Goal: Information Seeking & Learning: Learn about a topic

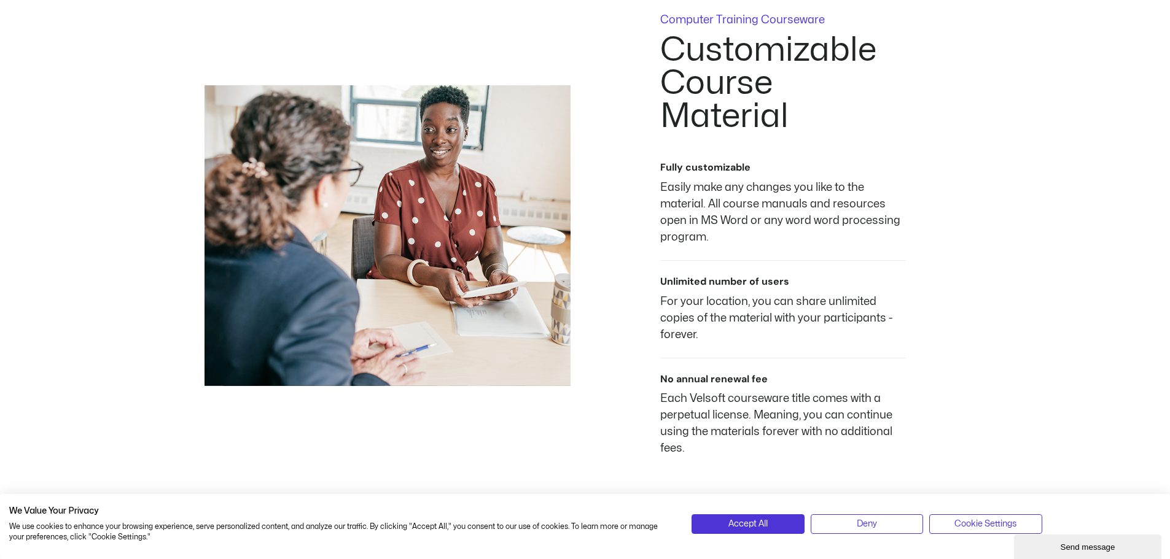
scroll to position [982, 0]
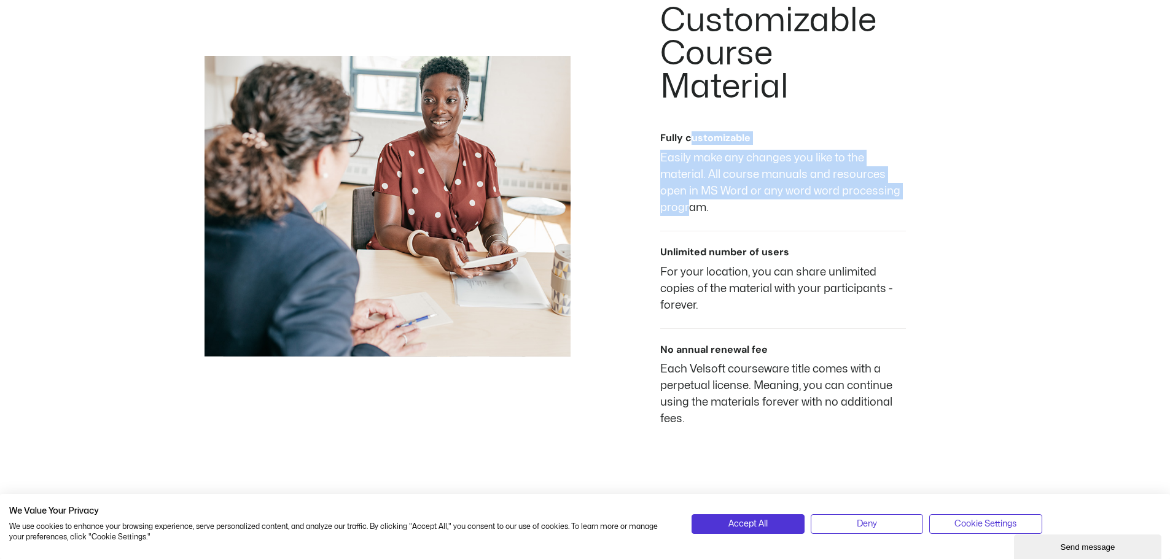
drag, startPoint x: 689, startPoint y: 133, endPoint x: 689, endPoint y: 225, distance: 92.1
click at [689, 225] on div "Fully customizable Easily make any changes you like to the material. All course…" at bounding box center [783, 174] width 246 height 114
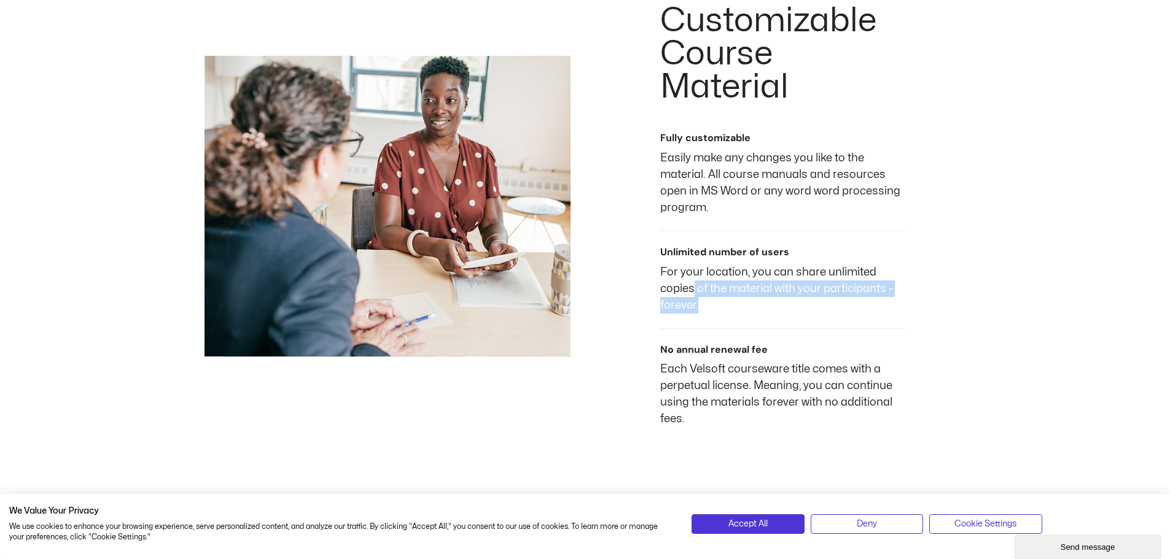
drag, startPoint x: 693, startPoint y: 281, endPoint x: 698, endPoint y: 301, distance: 21.0
click at [698, 301] on p "For your location, you can share unlimited copies of the material with your par…" at bounding box center [783, 289] width 246 height 50
click at [705, 308] on p "For your location, you can share unlimited copies of the material with your par…" at bounding box center [783, 289] width 246 height 50
drag, startPoint x: 717, startPoint y: 266, endPoint x: 717, endPoint y: 303, distance: 36.2
click at [717, 297] on p "For your location, you can share unlimited copies of the material with your par…" at bounding box center [783, 289] width 246 height 50
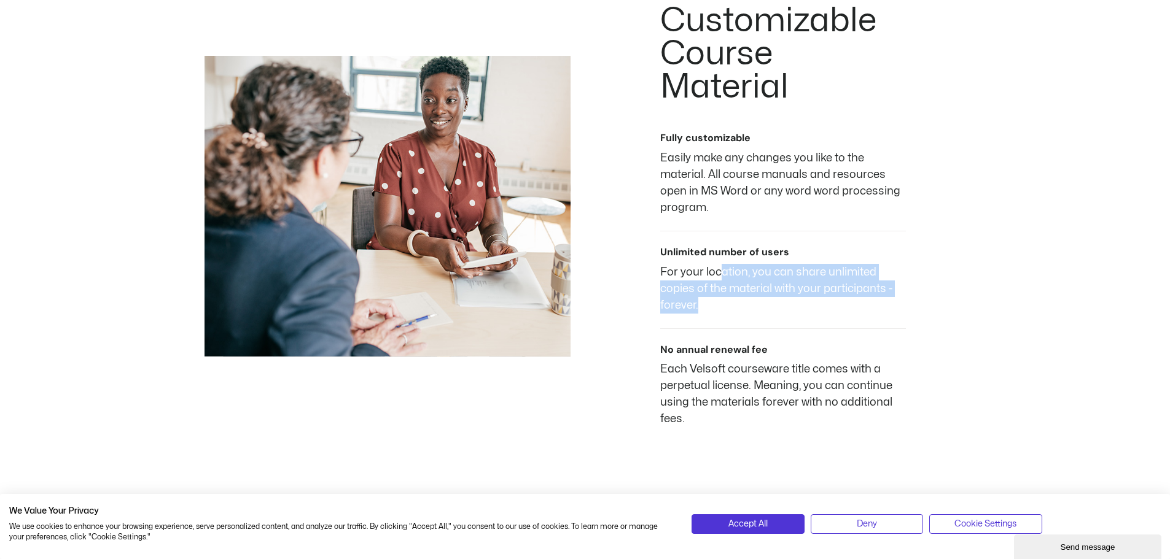
click at [718, 309] on p "For your location, you can share unlimited copies of the material with your par…" at bounding box center [783, 289] width 246 height 50
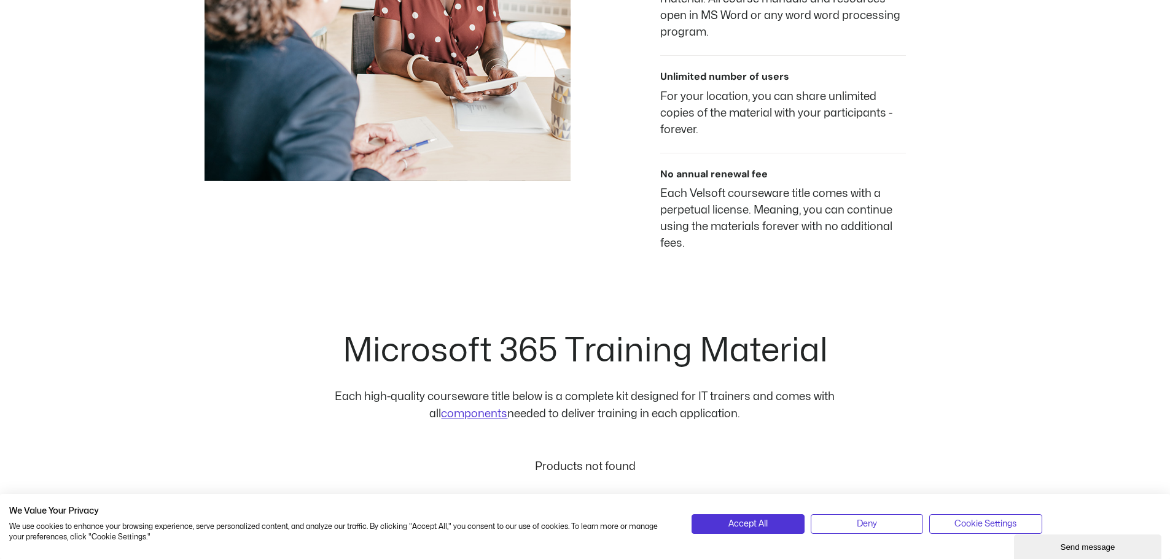
scroll to position [1166, 0]
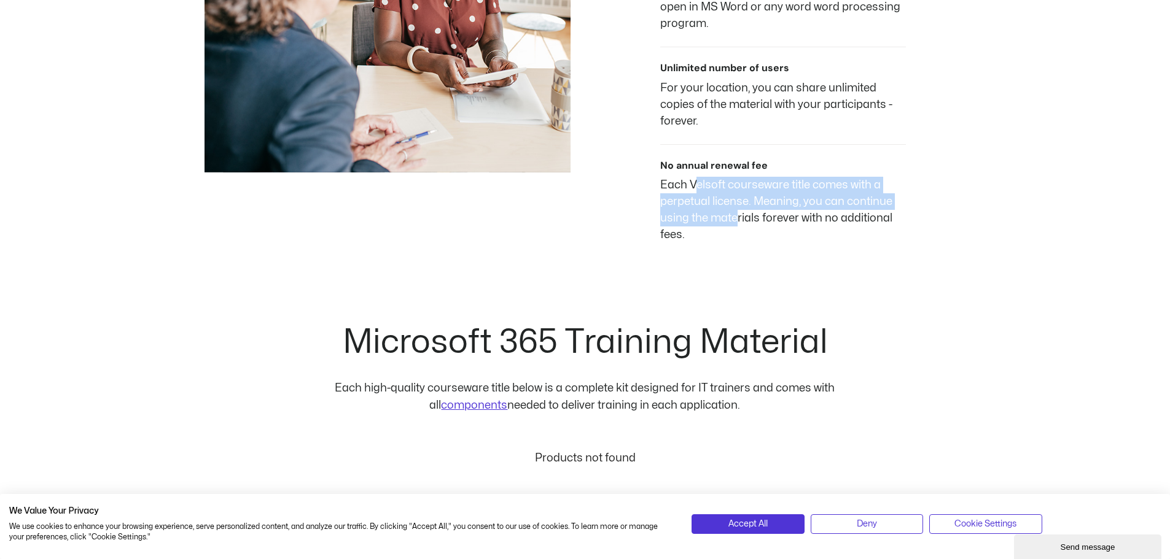
drag, startPoint x: 696, startPoint y: 181, endPoint x: 737, endPoint y: 225, distance: 60.4
click at [737, 225] on p "Each Velsoft courseware title comes with a perpetual license. Meaning, you can …" at bounding box center [783, 210] width 246 height 66
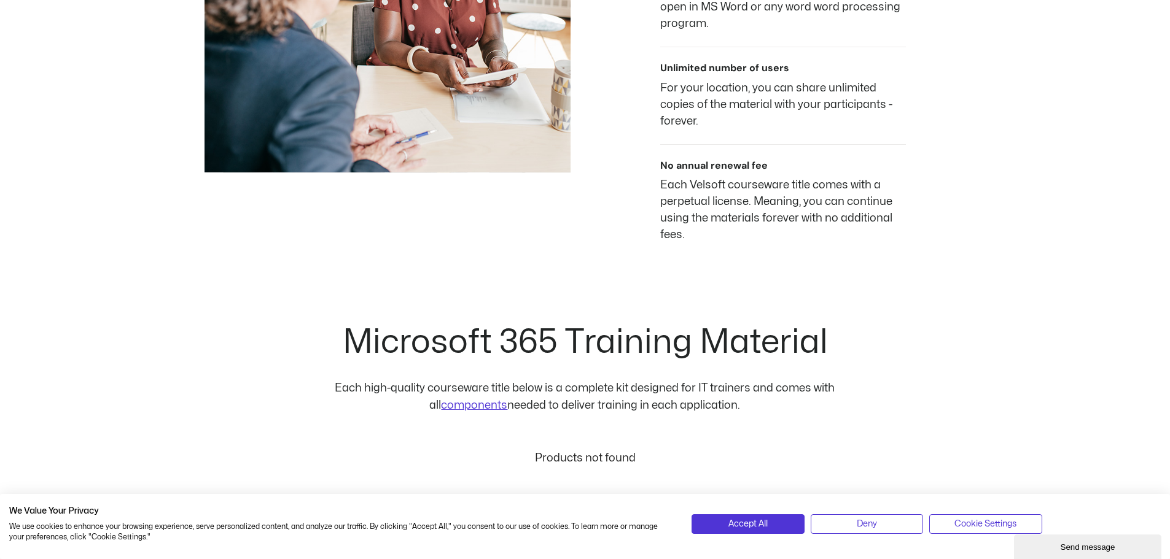
click at [738, 228] on p "Each Velsoft courseware title comes with a perpetual license. Meaning, you can …" at bounding box center [783, 210] width 246 height 66
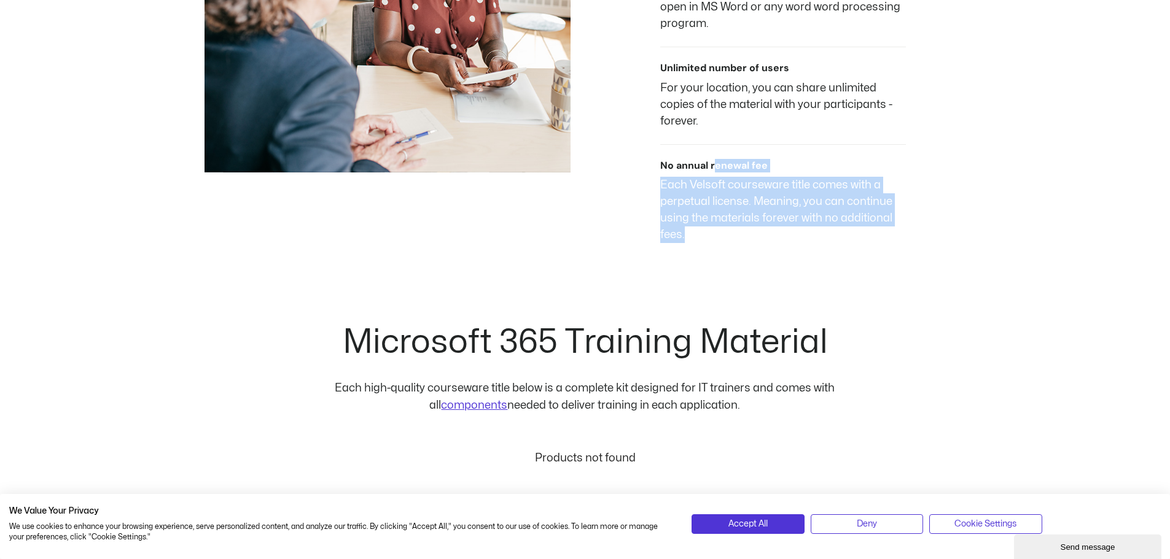
drag, startPoint x: 753, startPoint y: 247, endPoint x: 713, endPoint y: 168, distance: 88.7
click at [713, 168] on div "Computer Training Courseware Customizable Course Material Fully customizable Ea…" at bounding box center [584, 22] width 761 height 560
click at [750, 258] on div "Computer Training Courseware Customizable Course Material Fully customizable Ea…" at bounding box center [584, 22] width 761 height 560
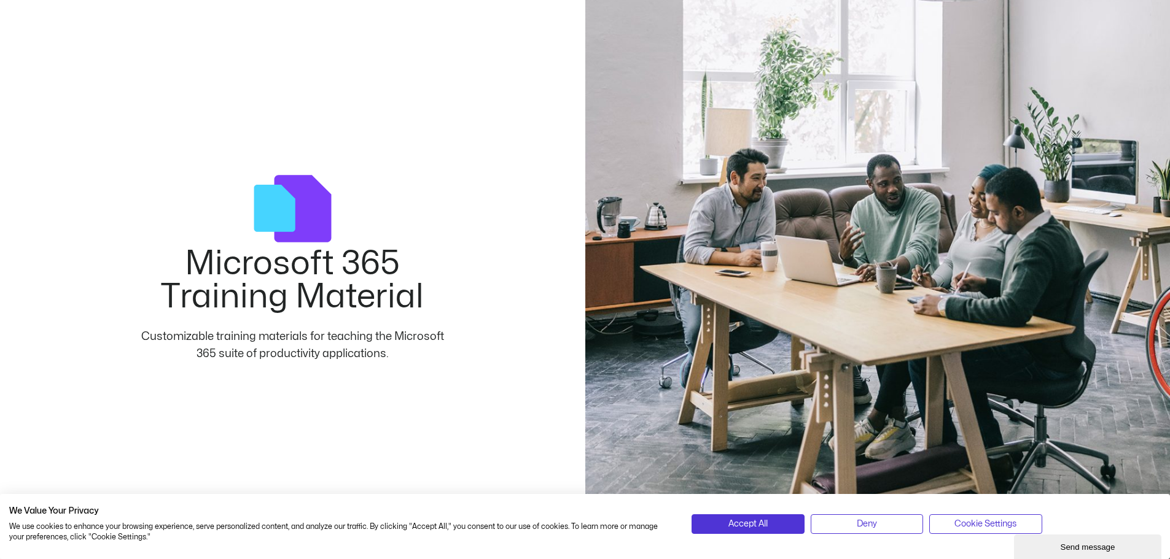
scroll to position [0, 0]
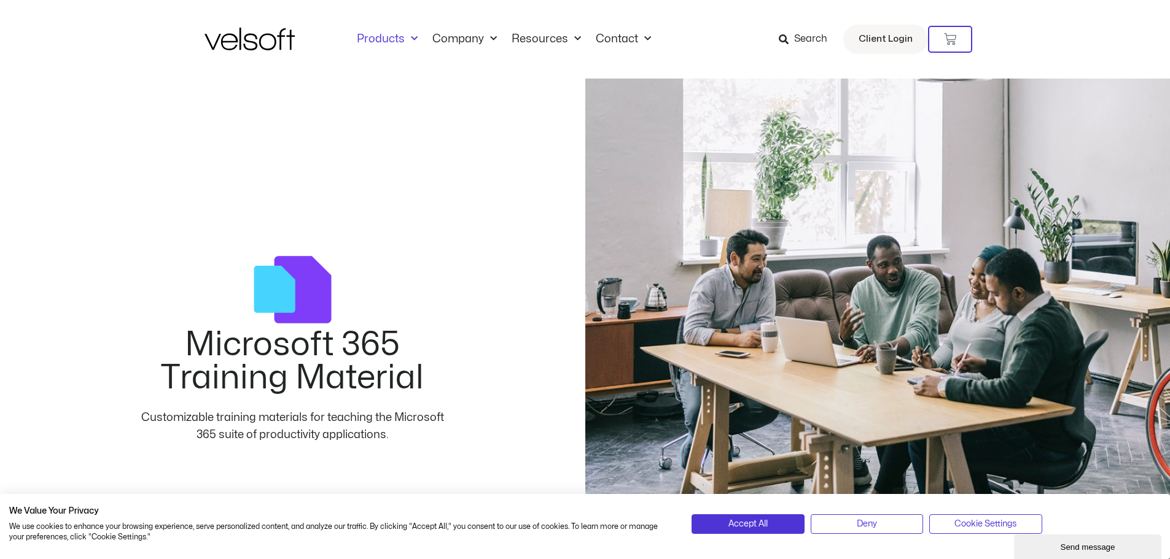
click at [386, 38] on link "Products" at bounding box center [387, 40] width 76 height 14
click at [395, 34] on link "Products" at bounding box center [387, 40] width 76 height 14
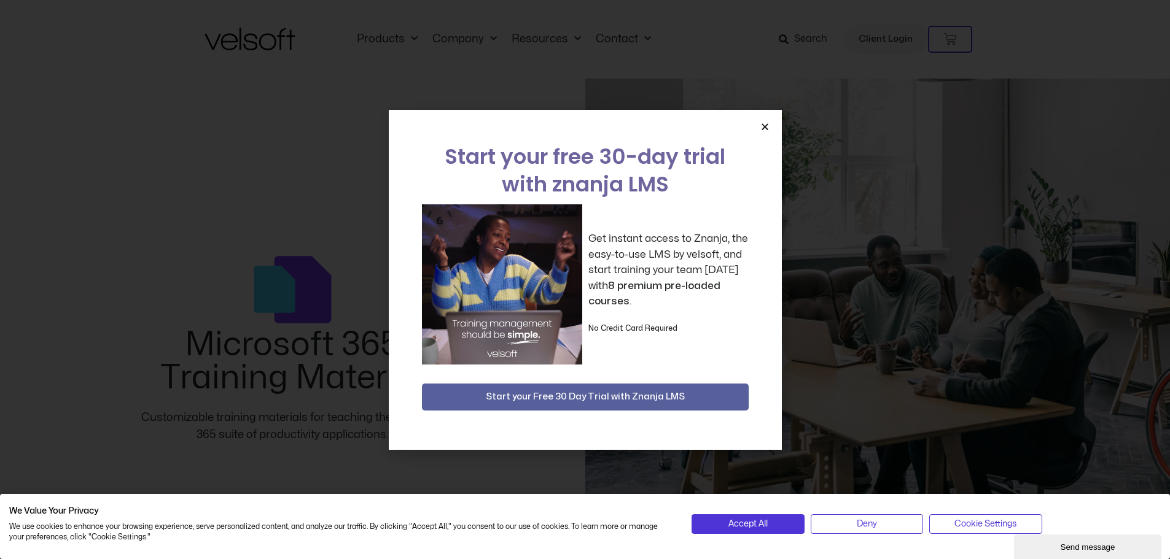
click at [763, 128] on icon "Close" at bounding box center [764, 126] width 9 height 9
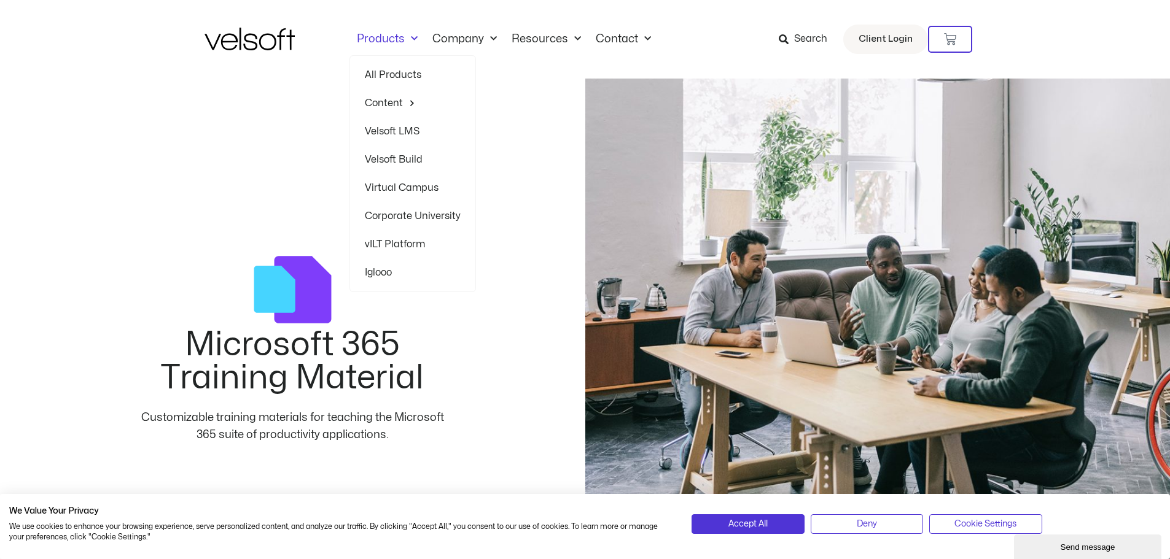
click at [408, 35] on span "Menu" at bounding box center [411, 39] width 13 height 20
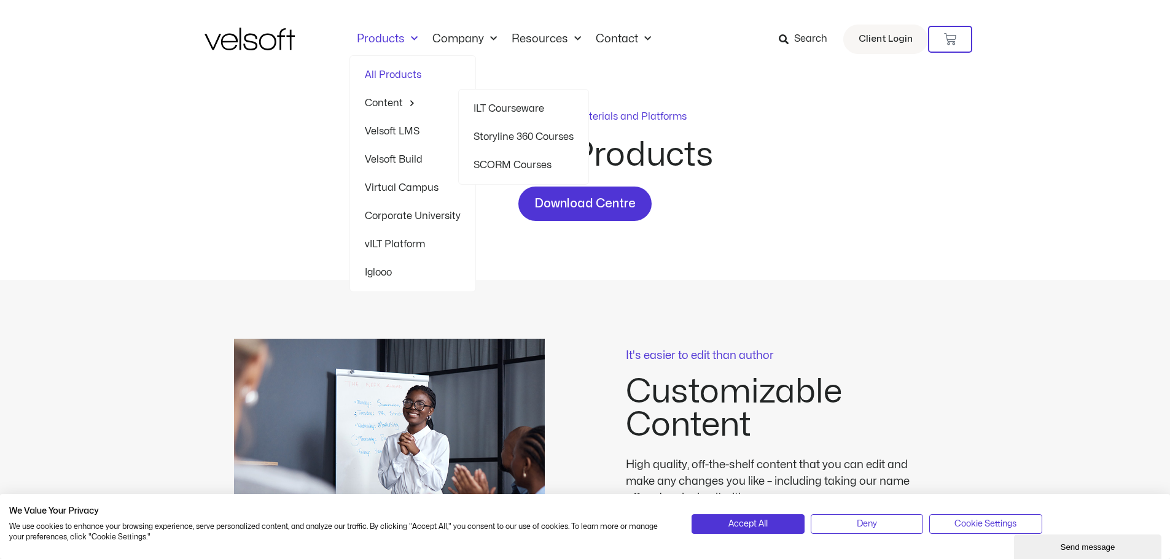
click at [384, 103] on link "Content" at bounding box center [413, 103] width 96 height 28
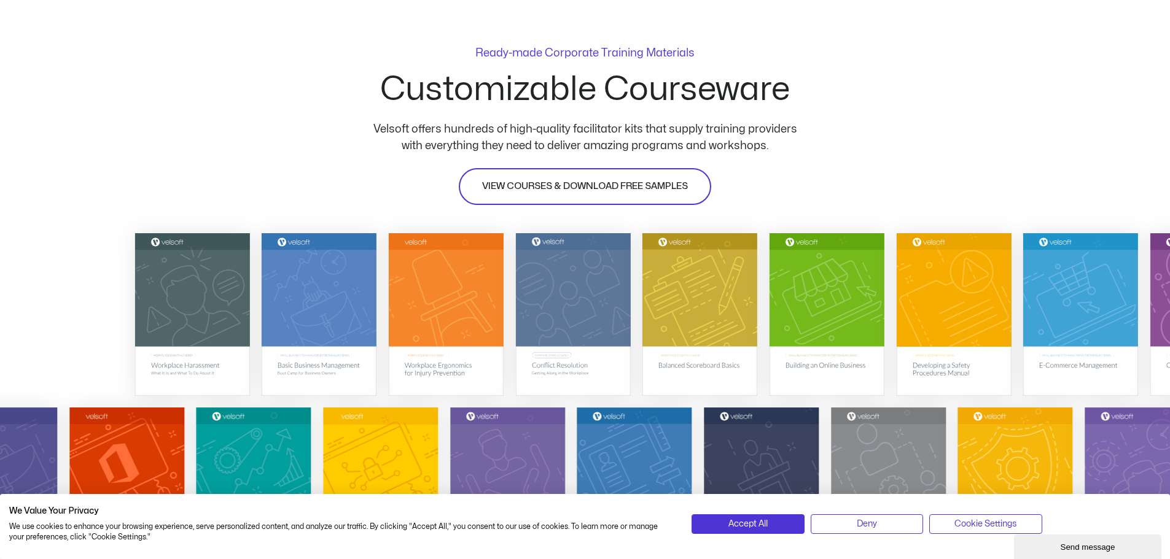
click at [537, 193] on span "VIEW COURSES & DOWNLOAD FREE SAMPLES" at bounding box center [585, 186] width 206 height 15
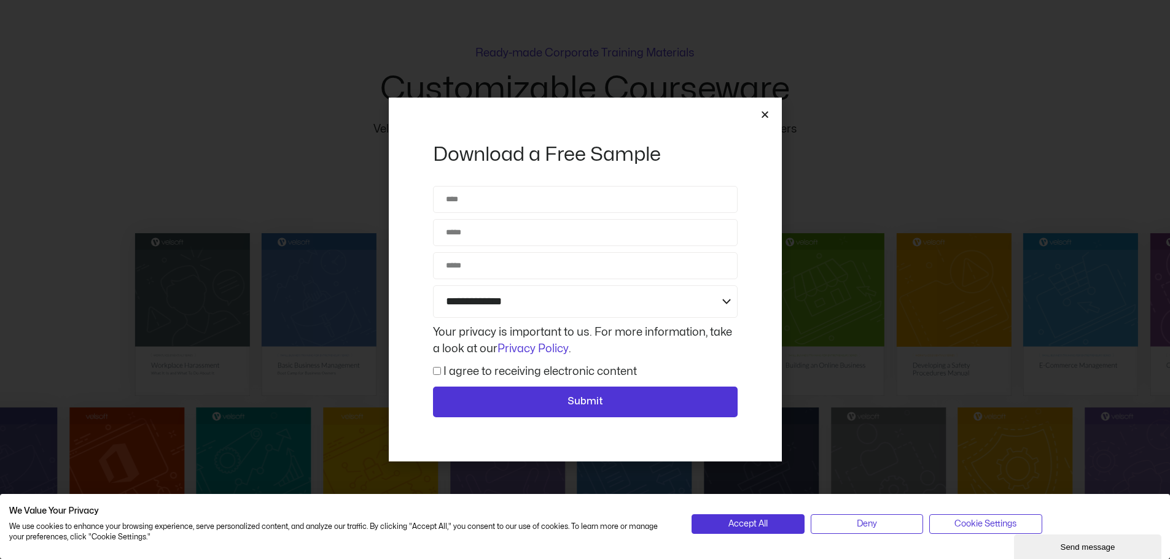
click at [761, 114] on icon "Close" at bounding box center [764, 114] width 9 height 9
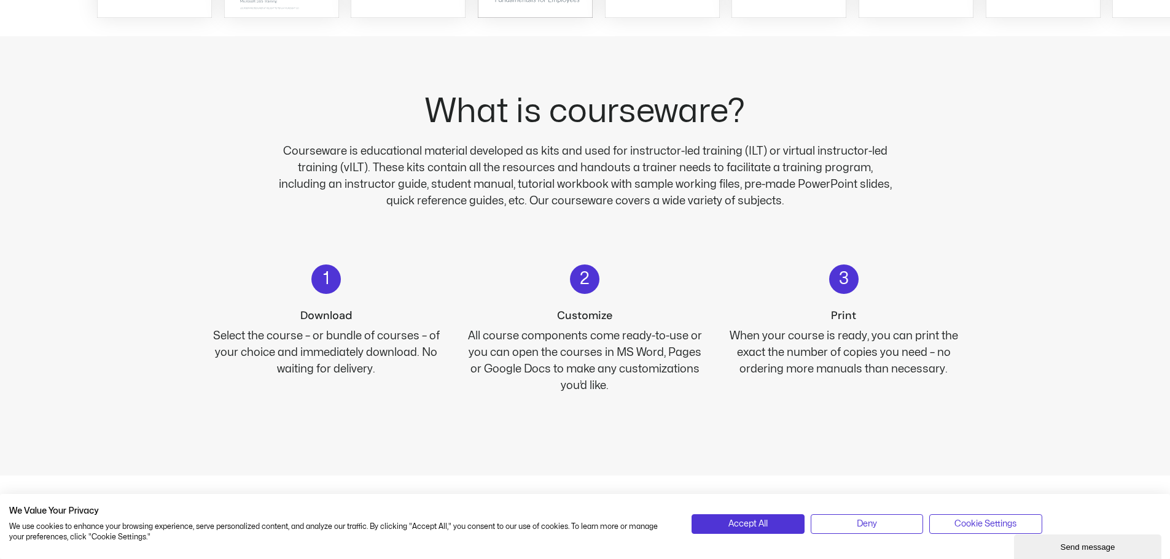
scroll to position [675, 0]
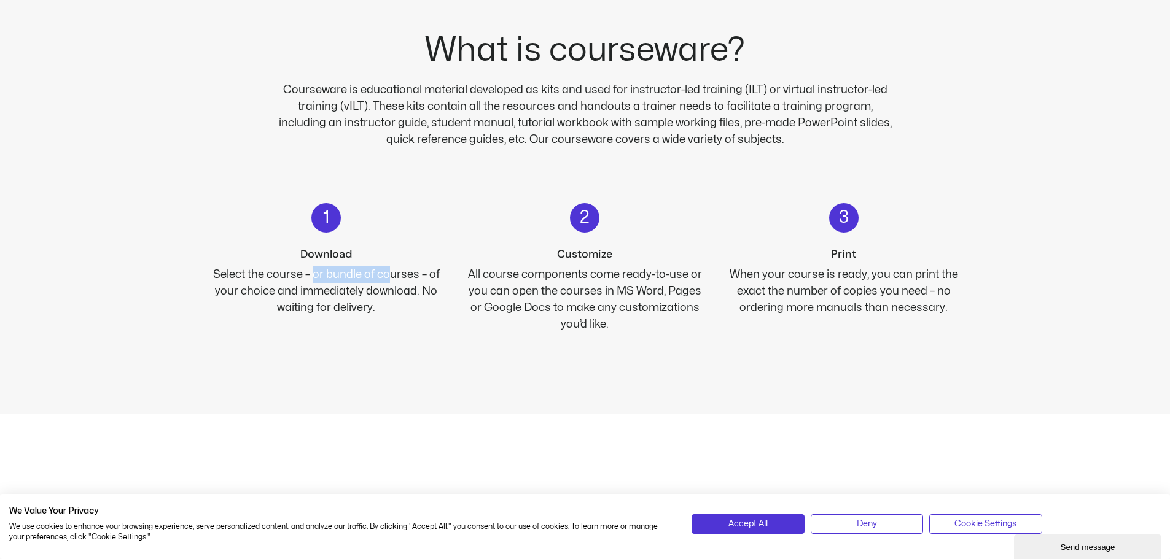
drag, startPoint x: 314, startPoint y: 271, endPoint x: 397, endPoint y: 279, distance: 83.9
click at [391, 273] on div "Select the course – or bundle of courses – of your choice and immediately downl…" at bounding box center [326, 291] width 244 height 50
click at [398, 289] on div "Select the course – or bundle of courses – of your choice and immediately downl…" at bounding box center [326, 291] width 244 height 50
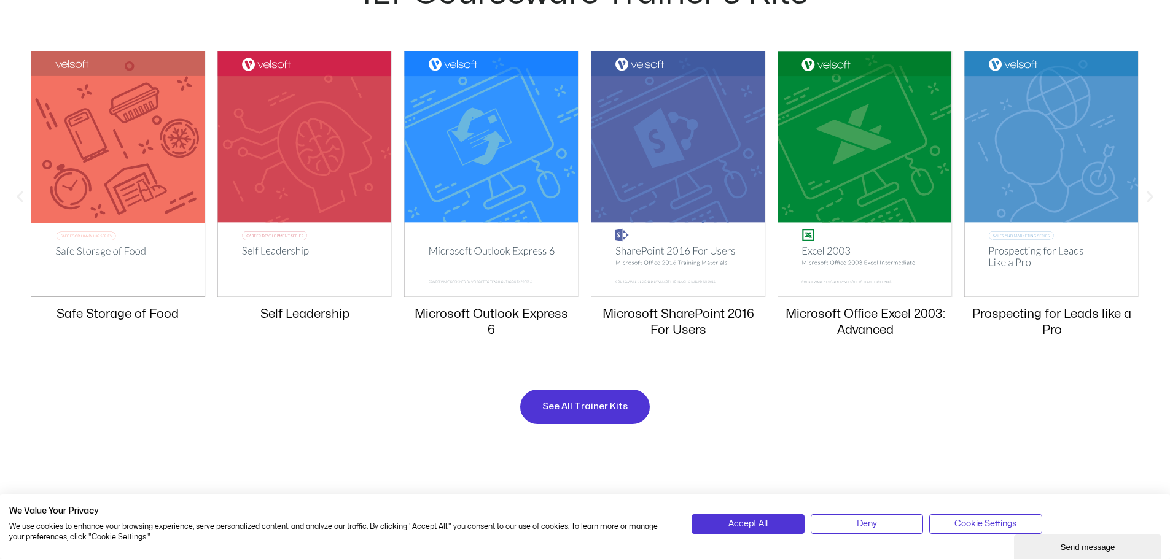
scroll to position [1228, 0]
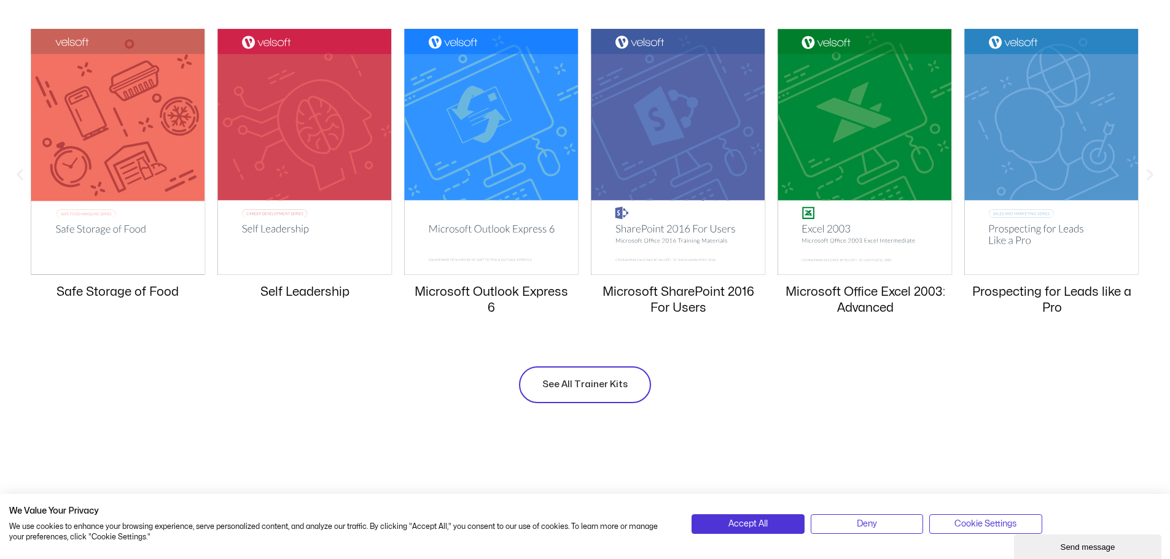
click at [547, 381] on span "See All Trainer Kits" at bounding box center [584, 385] width 85 height 15
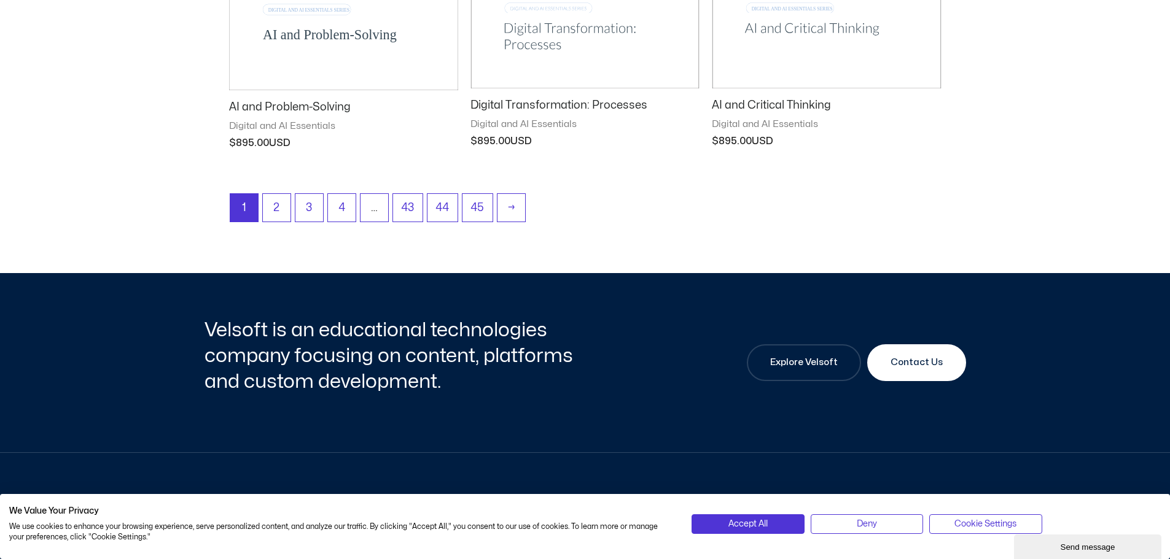
scroll to position [1719, 0]
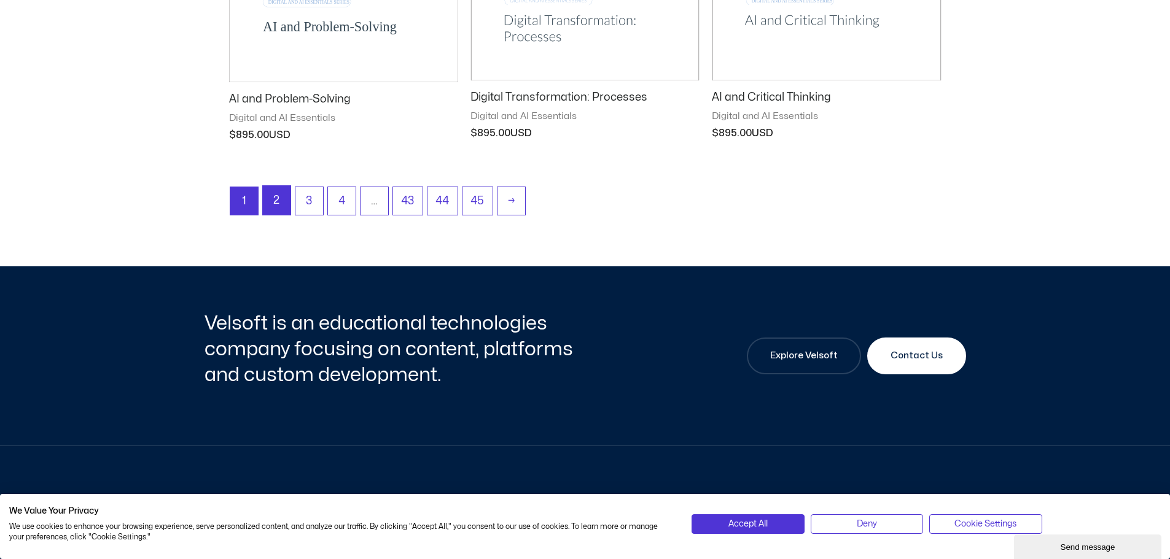
click at [271, 193] on link "2" at bounding box center [277, 200] width 28 height 29
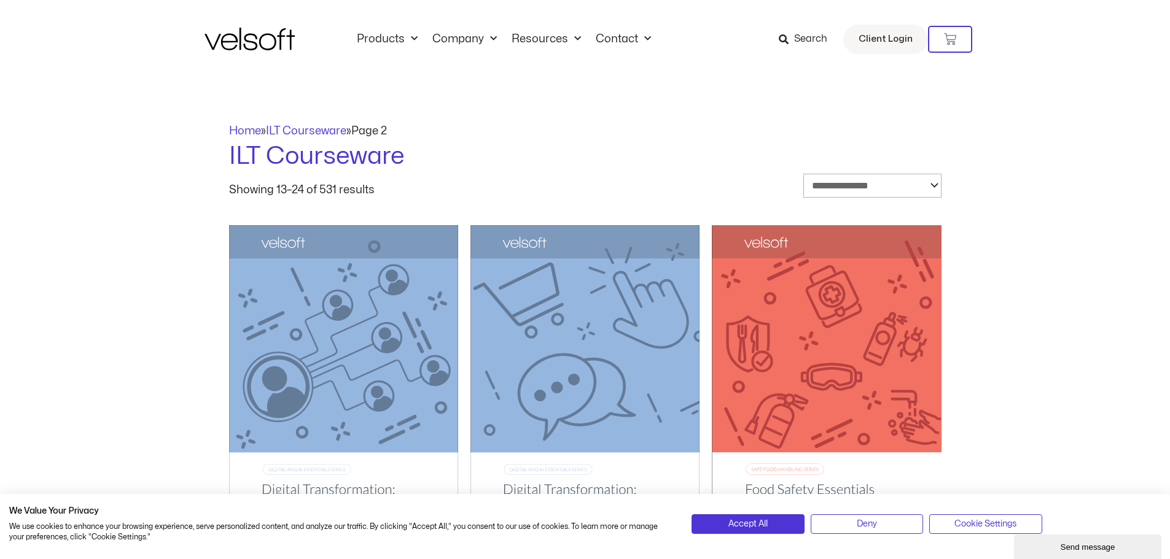
click at [939, 184] on select "**********" at bounding box center [872, 186] width 138 height 24
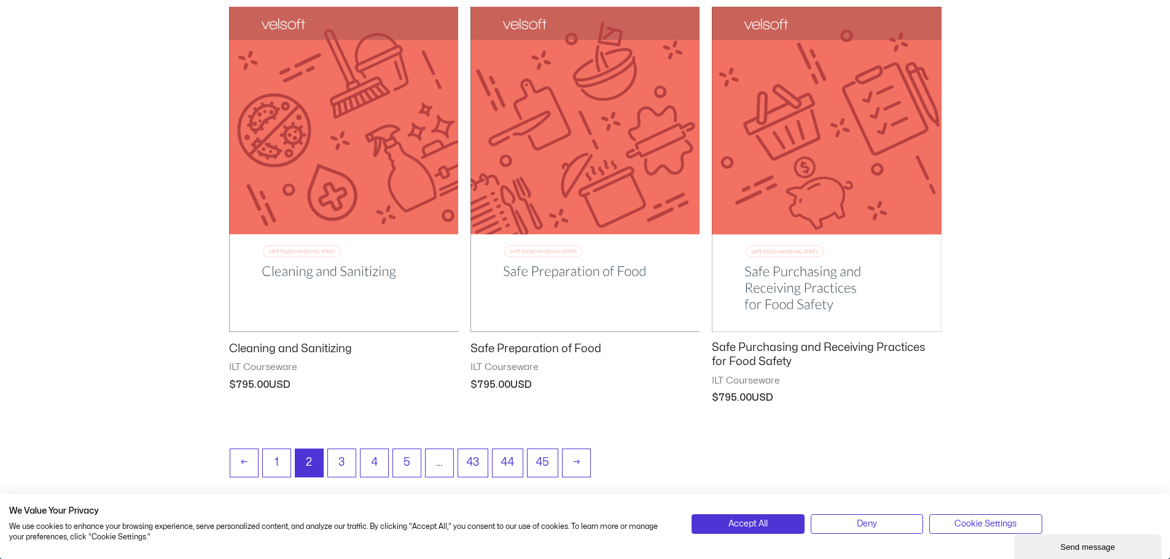
scroll to position [1473, 0]
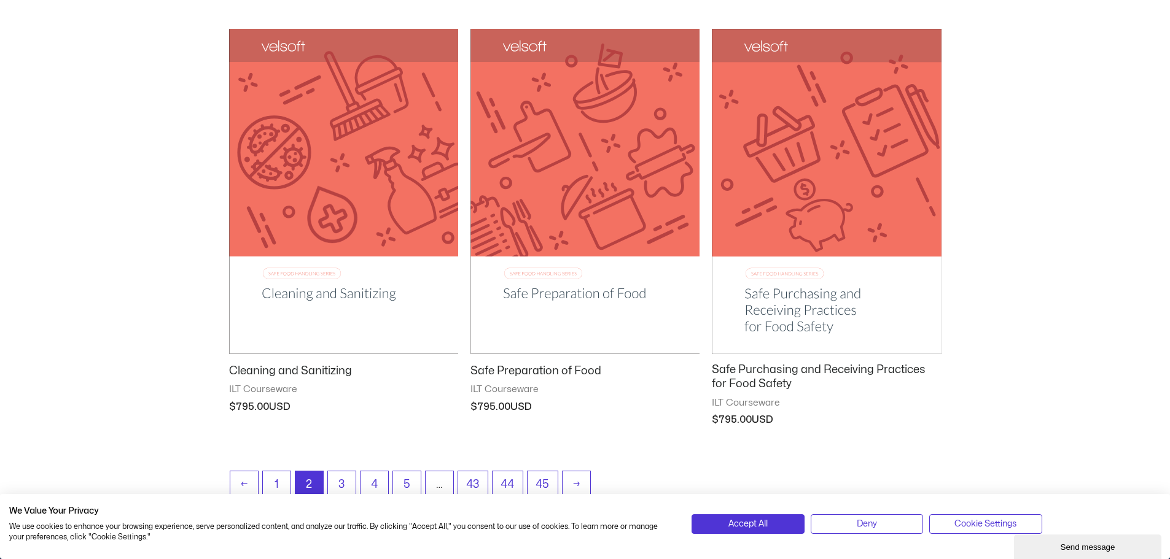
click at [342, 487] on div "| We Value Your Privacy We use cookies to enhance your browsing experience, ser…" at bounding box center [585, 519] width 1170 height 80
click at [340, 481] on div "| We Value Your Privacy We use cookies to enhance your browsing experience, ser…" at bounding box center [585, 519] width 1170 height 80
click at [345, 472] on link "3" at bounding box center [342, 485] width 28 height 29
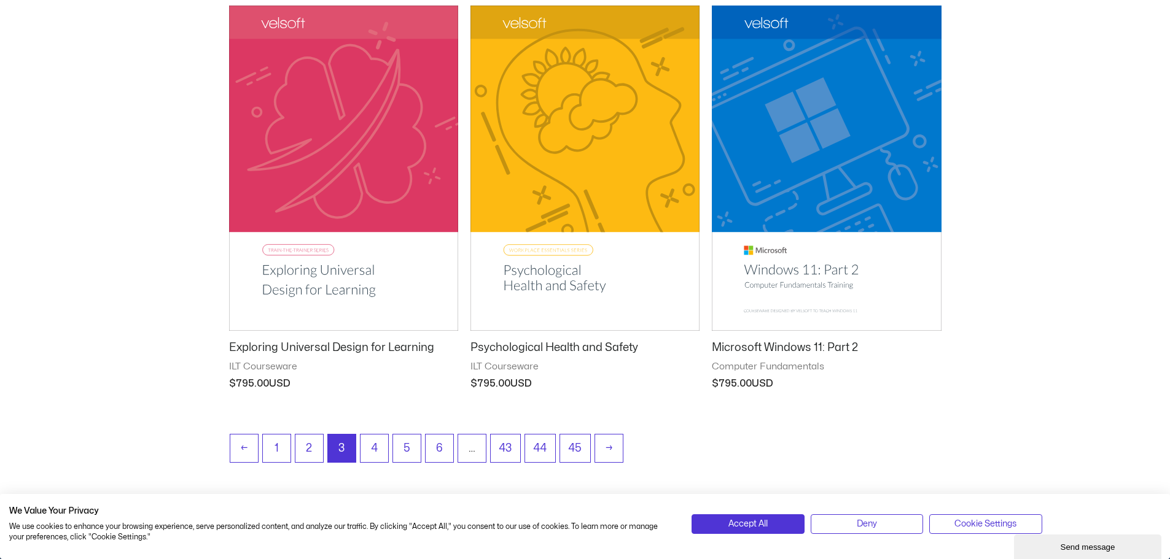
scroll to position [1473, 0]
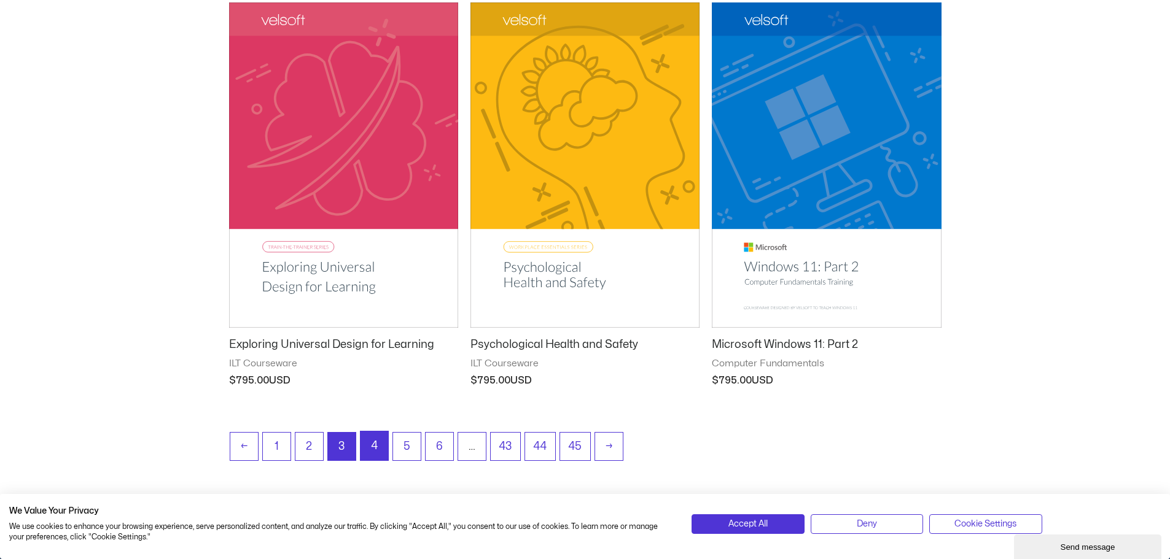
click at [376, 435] on link "4" at bounding box center [374, 446] width 28 height 29
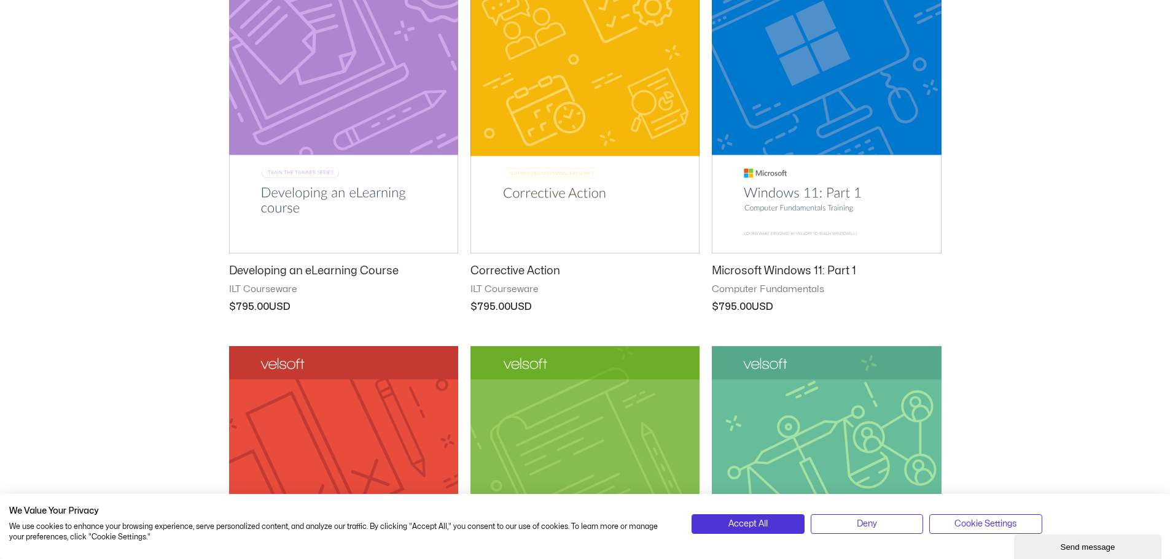
scroll to position [614, 0]
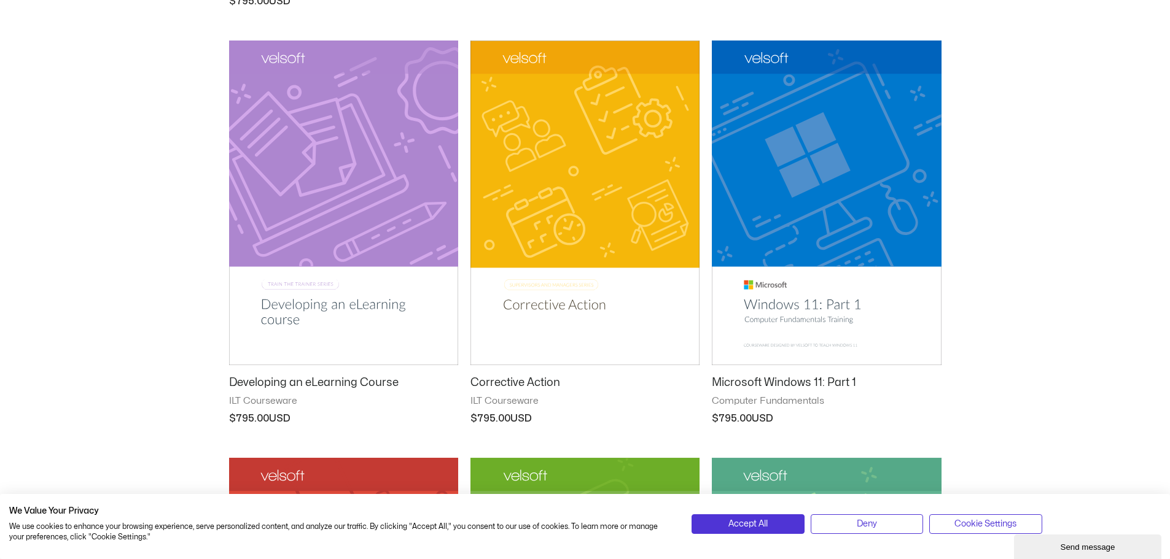
click at [796, 382] on h2 "Microsoft Windows 11: Part 1" at bounding box center [826, 383] width 229 height 14
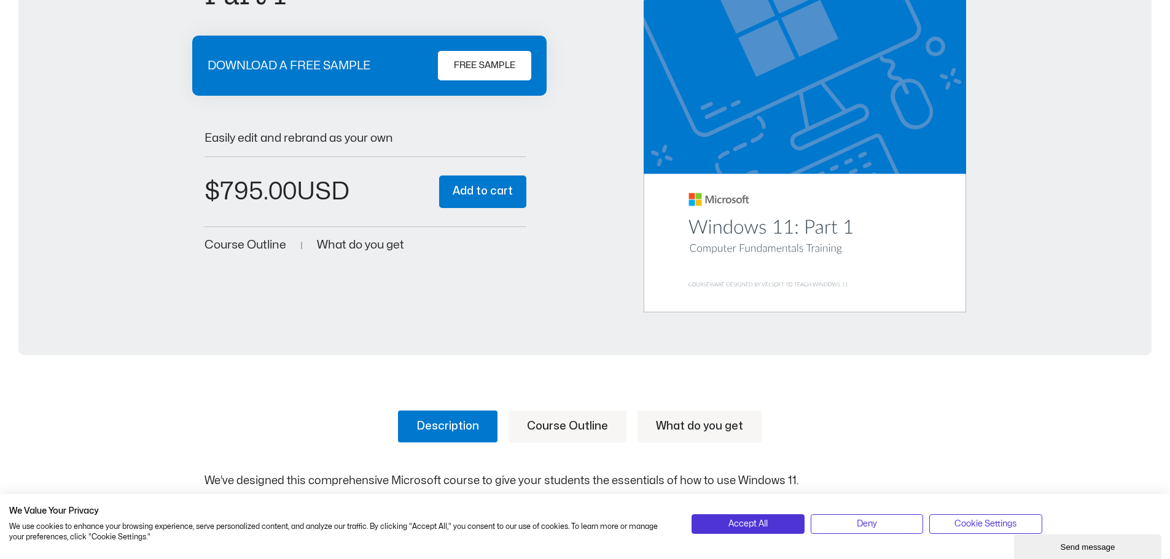
click at [263, 242] on span "Course Outline" at bounding box center [245, 245] width 82 height 12
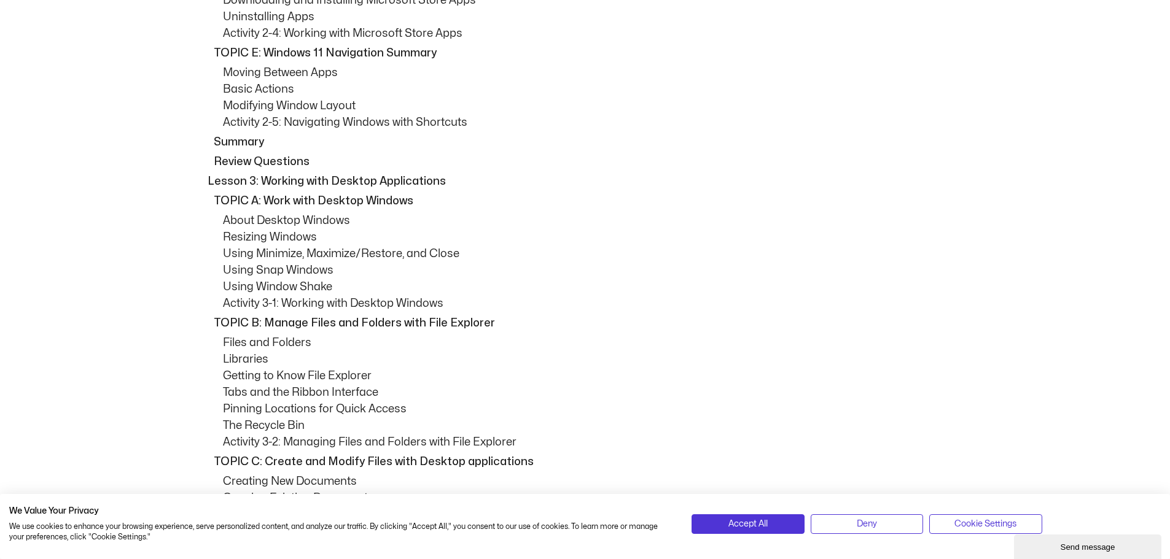
scroll to position [1853, 0]
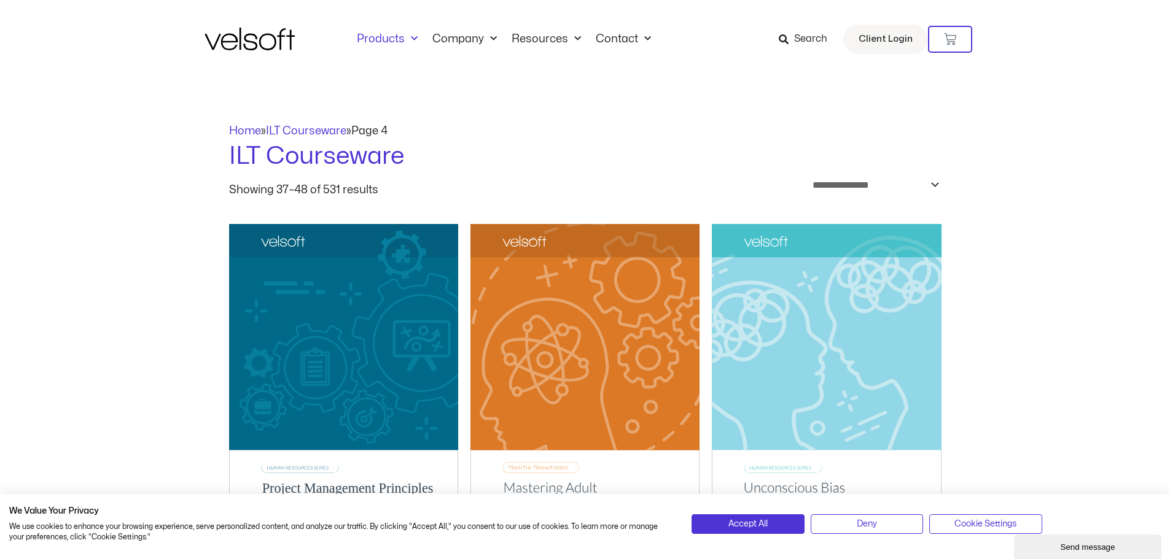
click at [378, 38] on link "Products" at bounding box center [387, 40] width 76 height 14
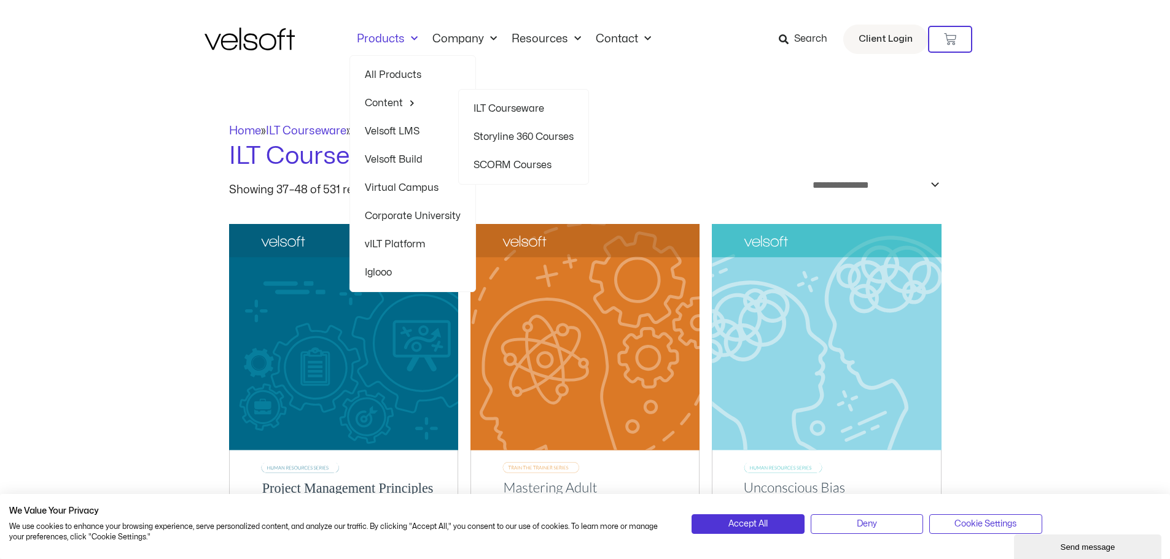
click at [504, 164] on link "SCORM Courses" at bounding box center [523, 165] width 100 height 28
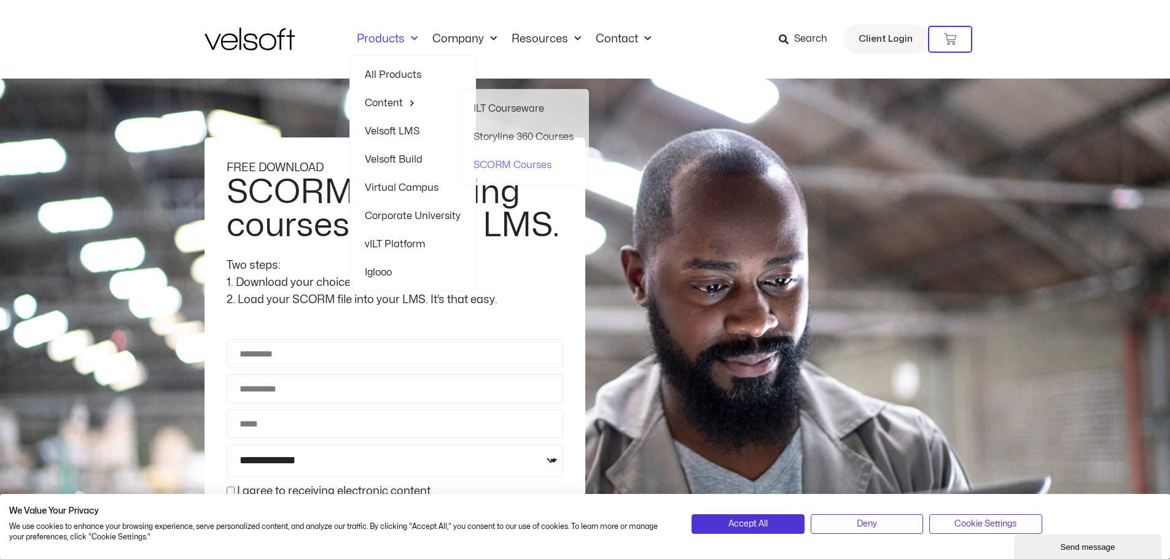
click at [392, 74] on link "All Products" at bounding box center [413, 75] width 96 height 28
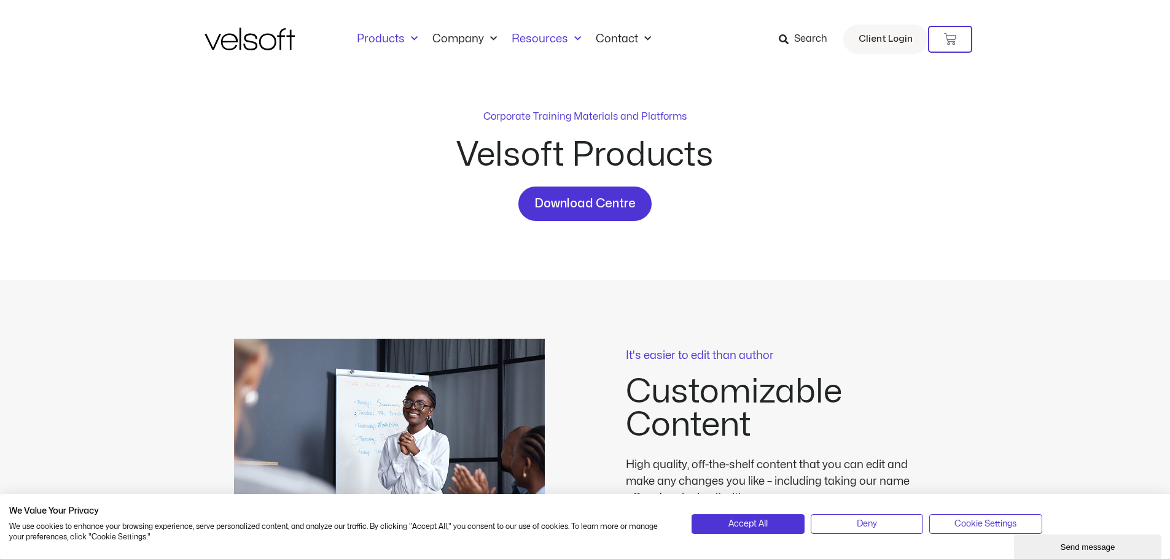
click at [556, 37] on link "Resources" at bounding box center [546, 40] width 84 height 14
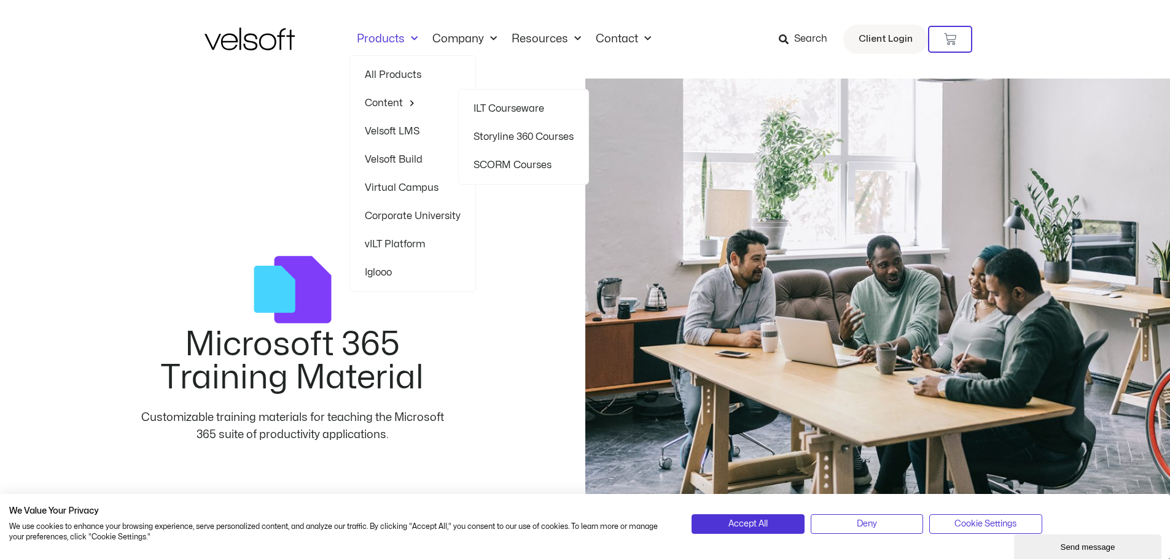
click at [524, 163] on link "SCORM Courses" at bounding box center [523, 165] width 100 height 28
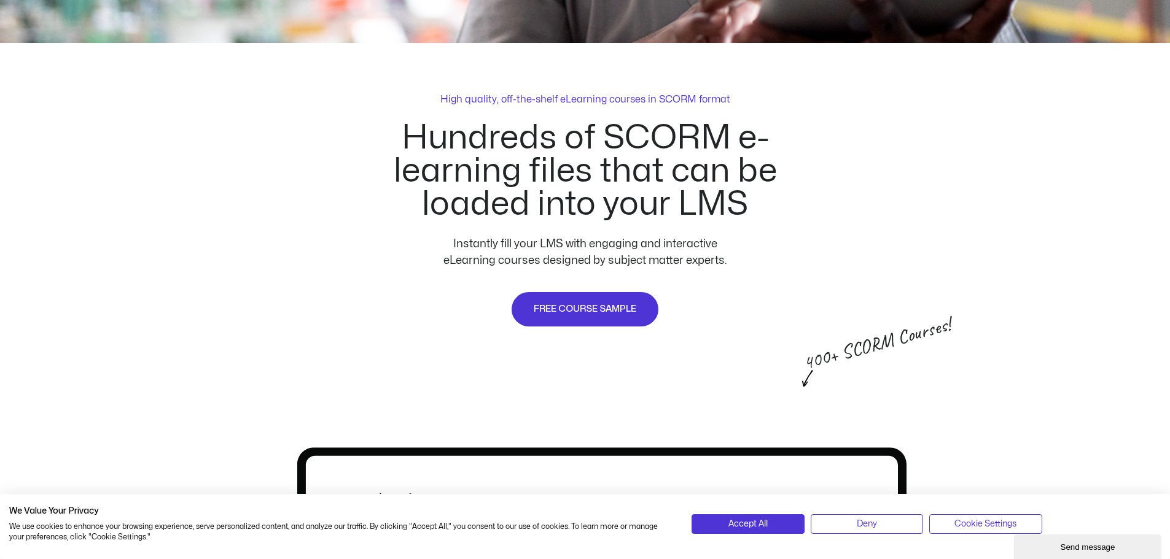
scroll to position [614, 0]
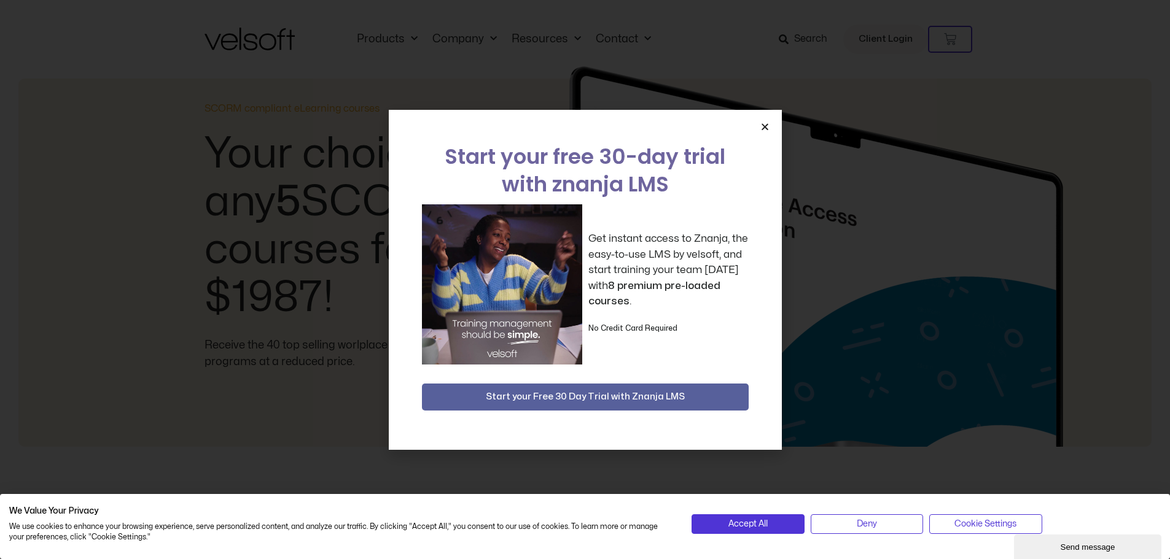
click at [761, 128] on icon "Close" at bounding box center [764, 126] width 9 height 9
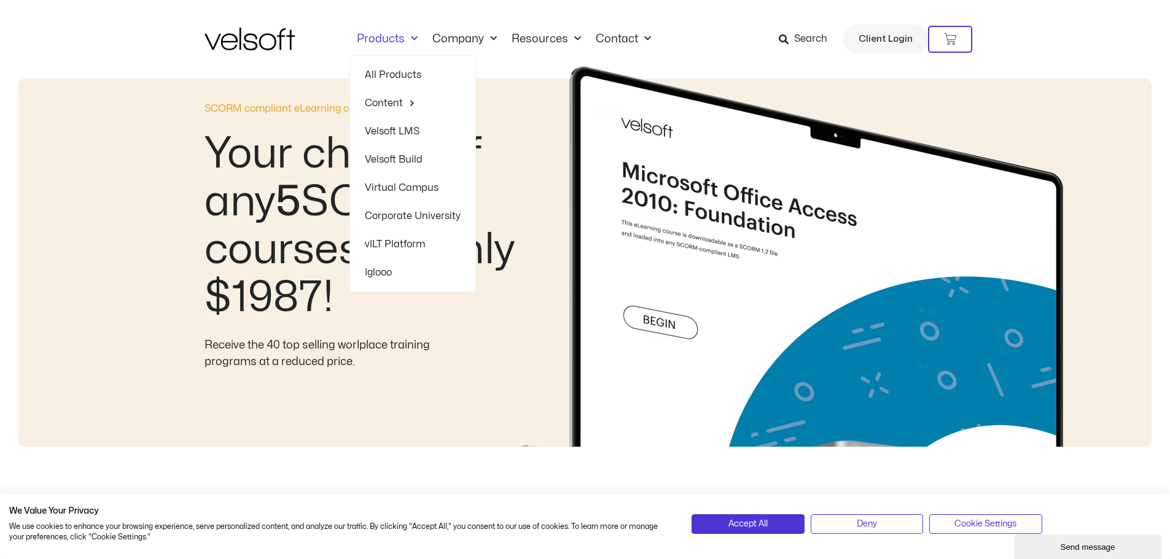
click at [382, 36] on link "Products" at bounding box center [387, 40] width 76 height 14
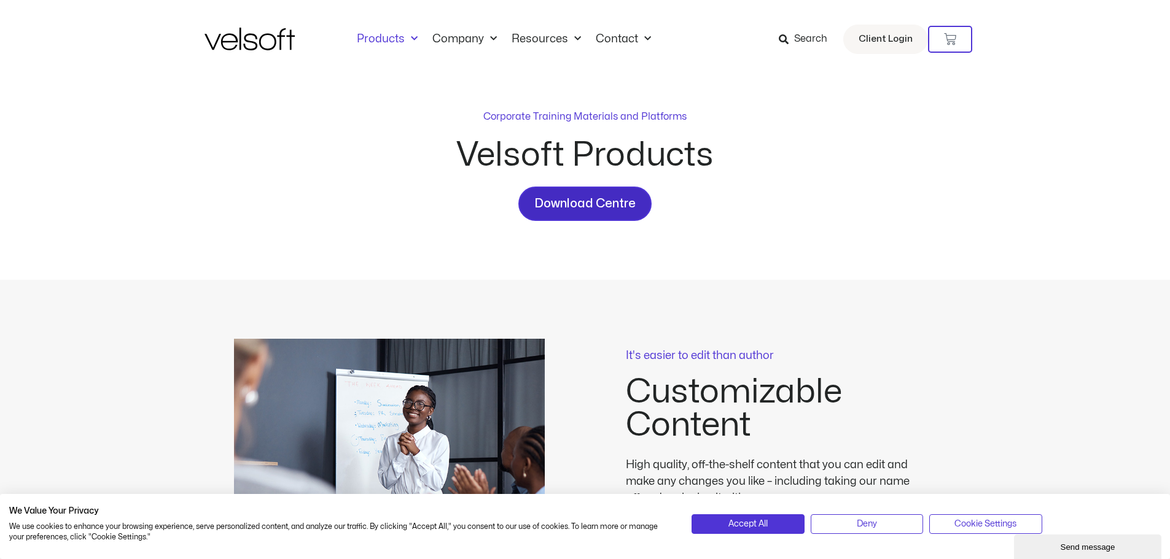
click at [613, 199] on span "Download Centre" at bounding box center [584, 204] width 101 height 20
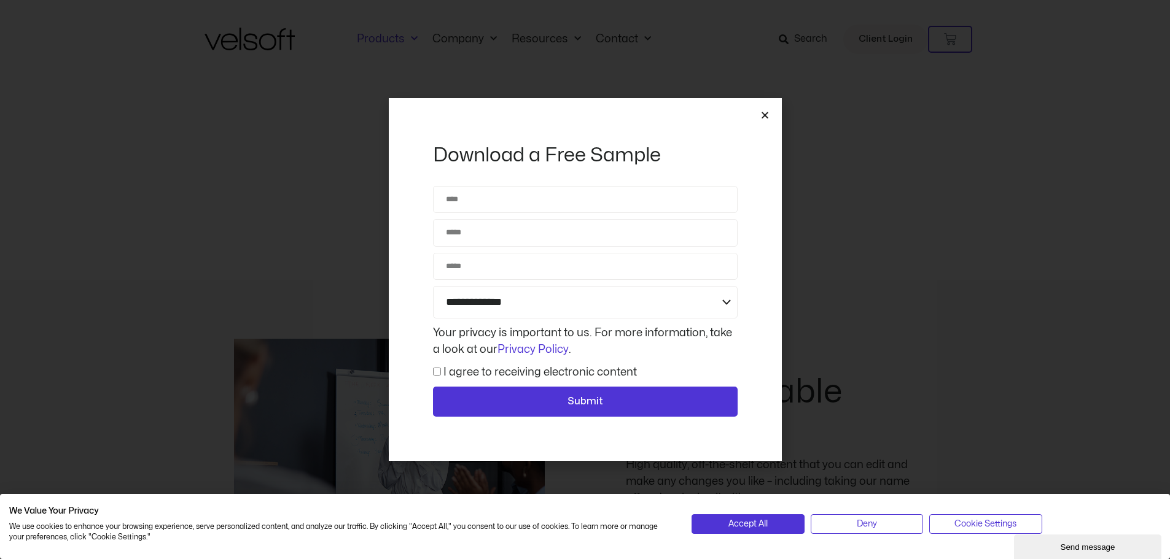
click at [761, 114] on icon "Close" at bounding box center [764, 115] width 9 height 9
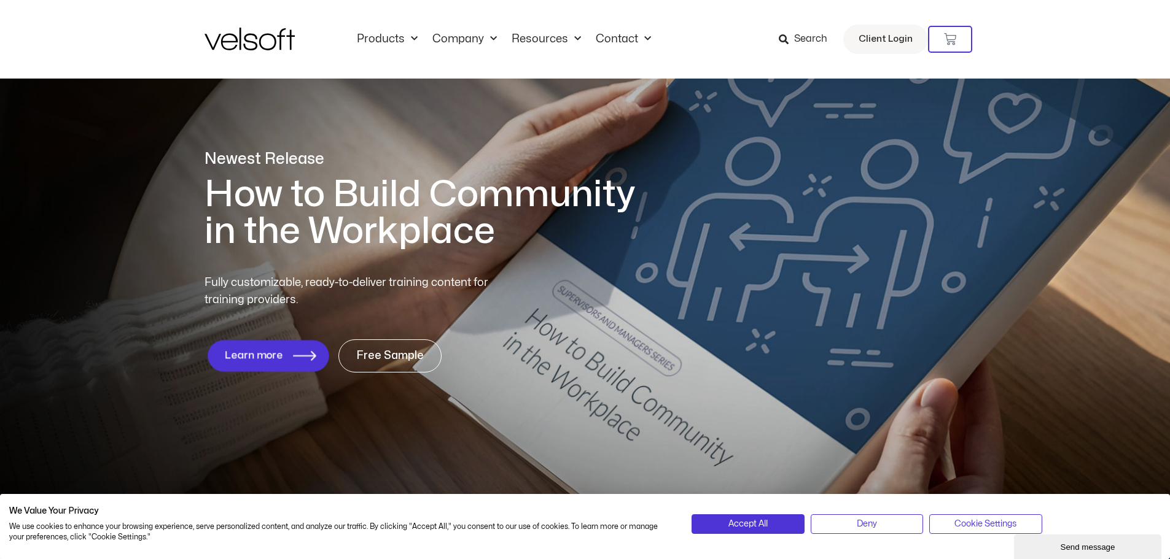
click at [281, 360] on span "Learn more" at bounding box center [253, 356] width 58 height 12
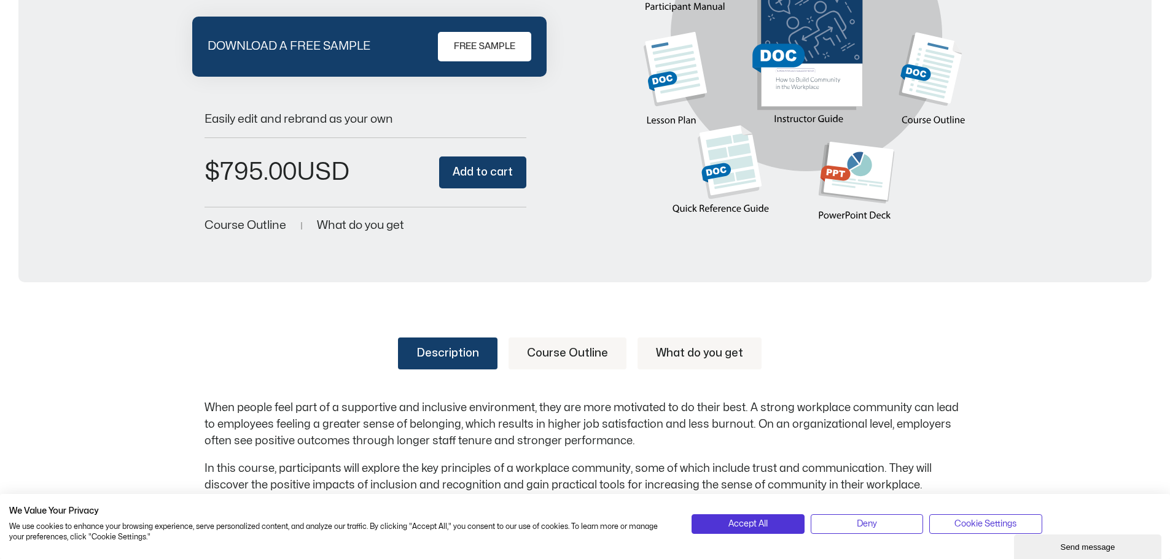
scroll to position [246, 0]
click at [611, 351] on link "Course Outline" at bounding box center [567, 353] width 118 height 32
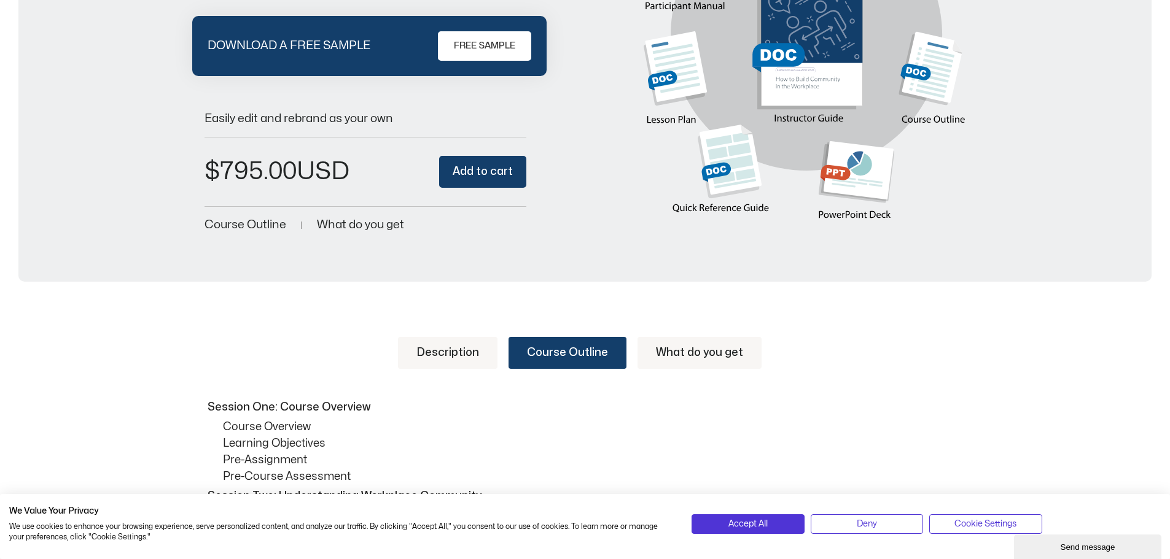
click at [721, 355] on link "What do you get" at bounding box center [699, 353] width 124 height 32
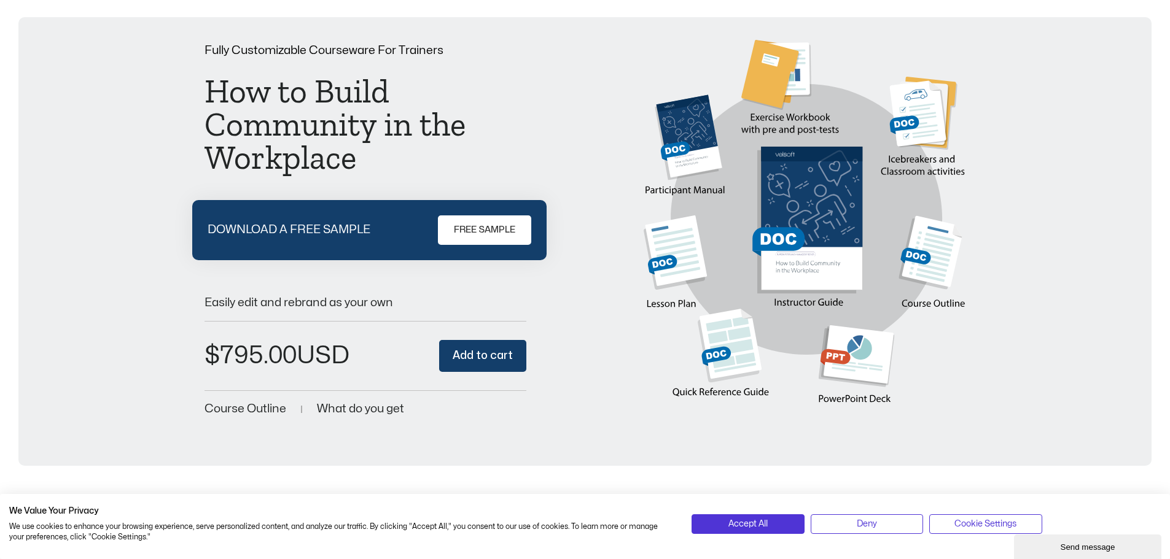
scroll to position [0, 0]
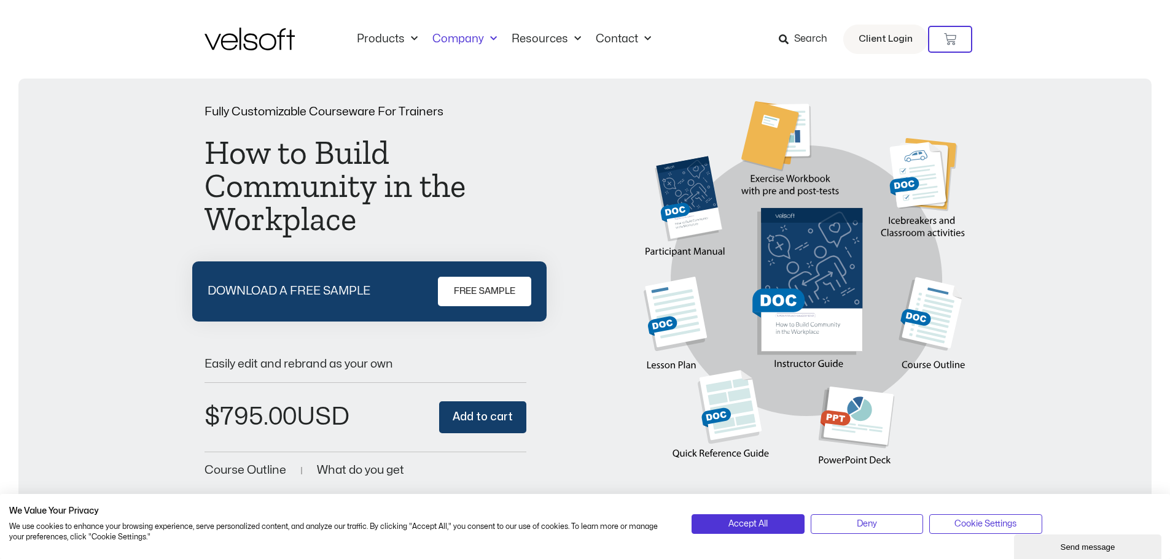
click at [479, 36] on link "Company" at bounding box center [464, 40] width 79 height 14
click at [398, 35] on link "Products" at bounding box center [387, 40] width 76 height 14
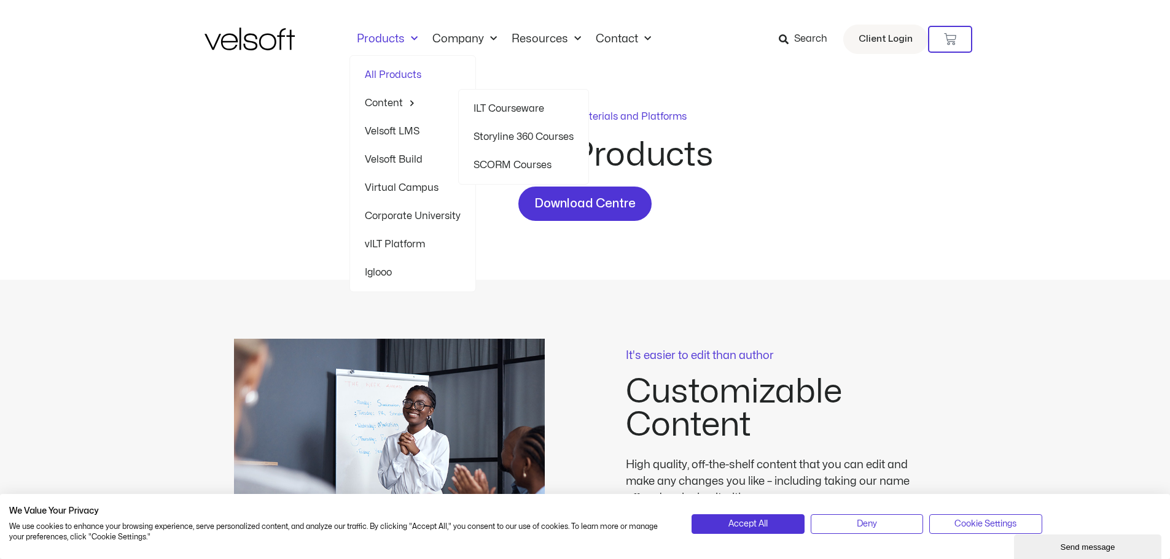
click at [511, 161] on link "SCORM Courses" at bounding box center [523, 165] width 100 height 28
